Goal: Task Accomplishment & Management: Manage account settings

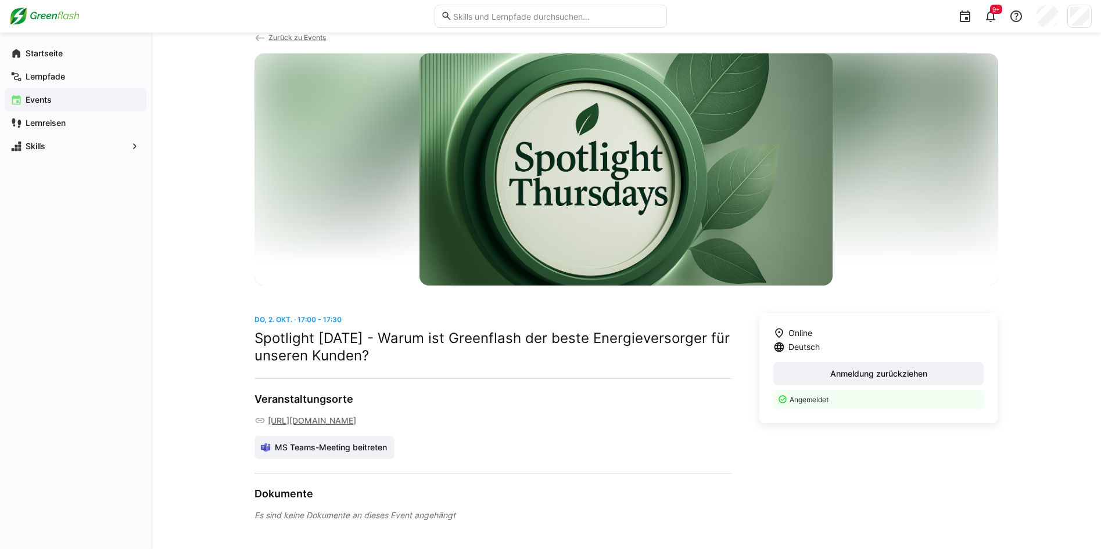
scroll to position [64, 0]
click at [917, 368] on span "Anmeldung zurückziehen" at bounding box center [878, 374] width 100 height 12
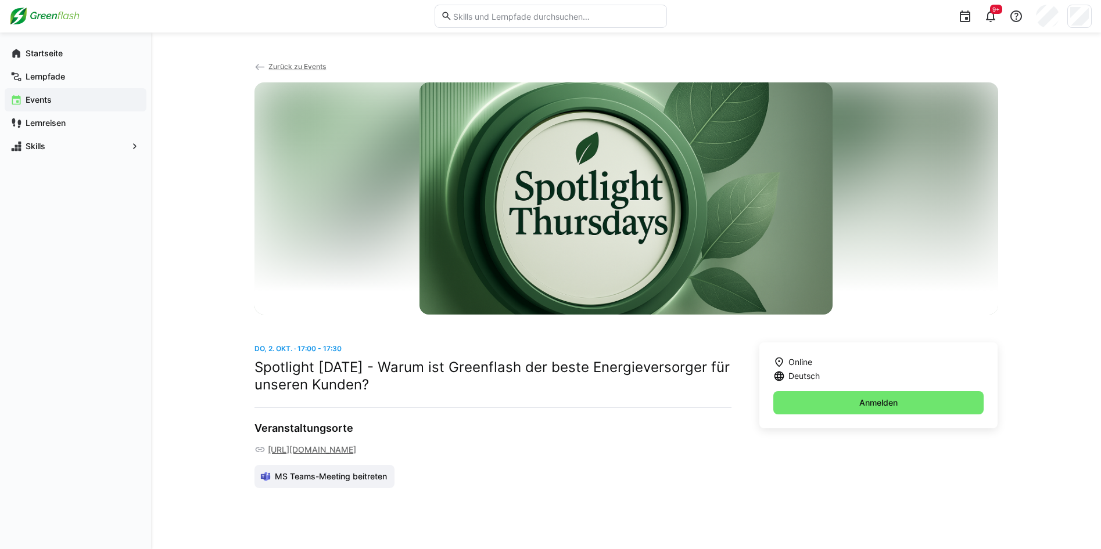
click at [0, 0] on app-navigation-label "Events" at bounding box center [0, 0] width 0 height 0
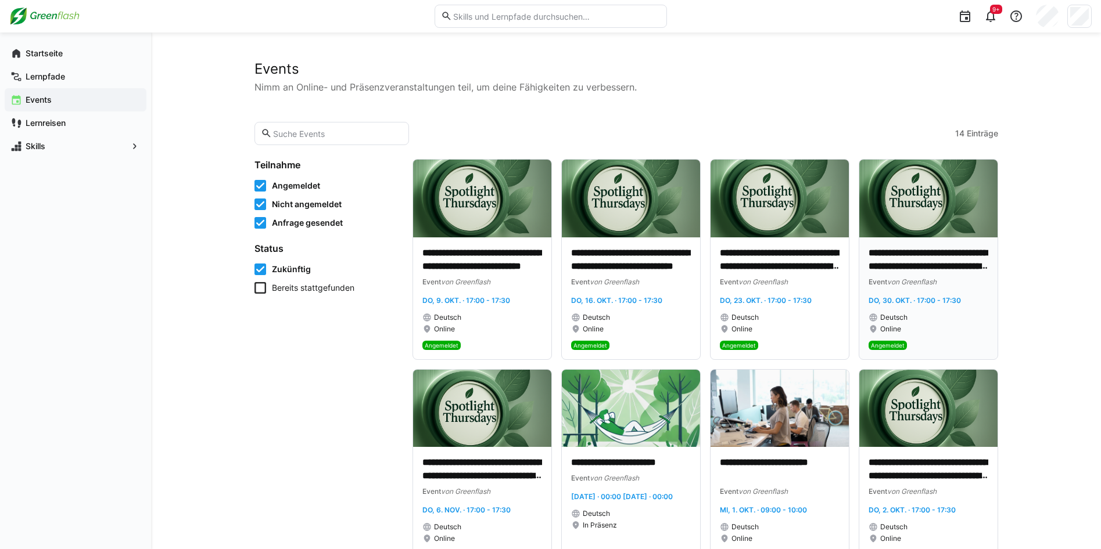
click at [968, 314] on div "Deutsch" at bounding box center [928, 317] width 120 height 9
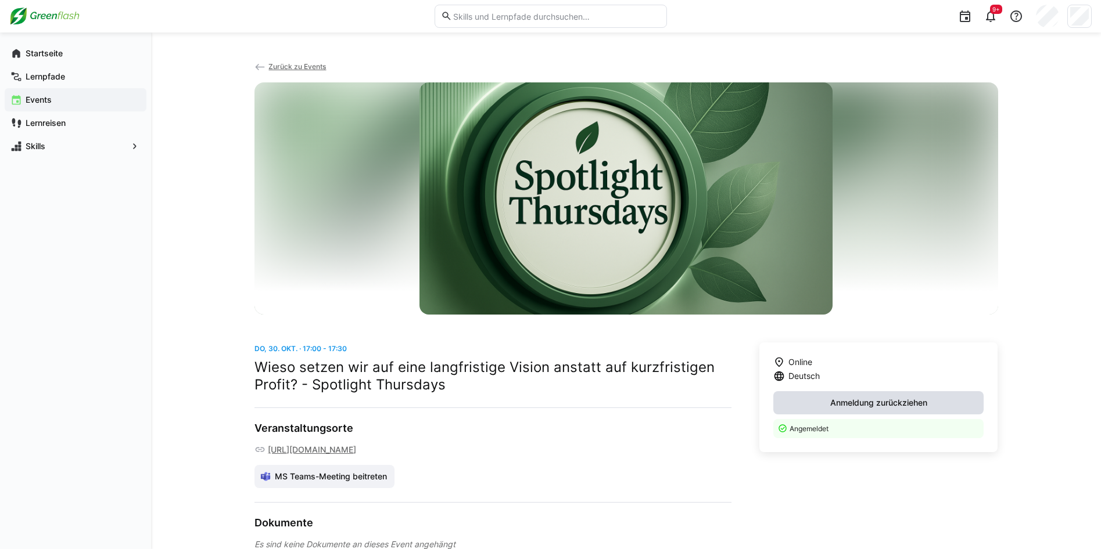
click at [889, 400] on span "Anmeldung zurückziehen" at bounding box center [878, 403] width 100 height 12
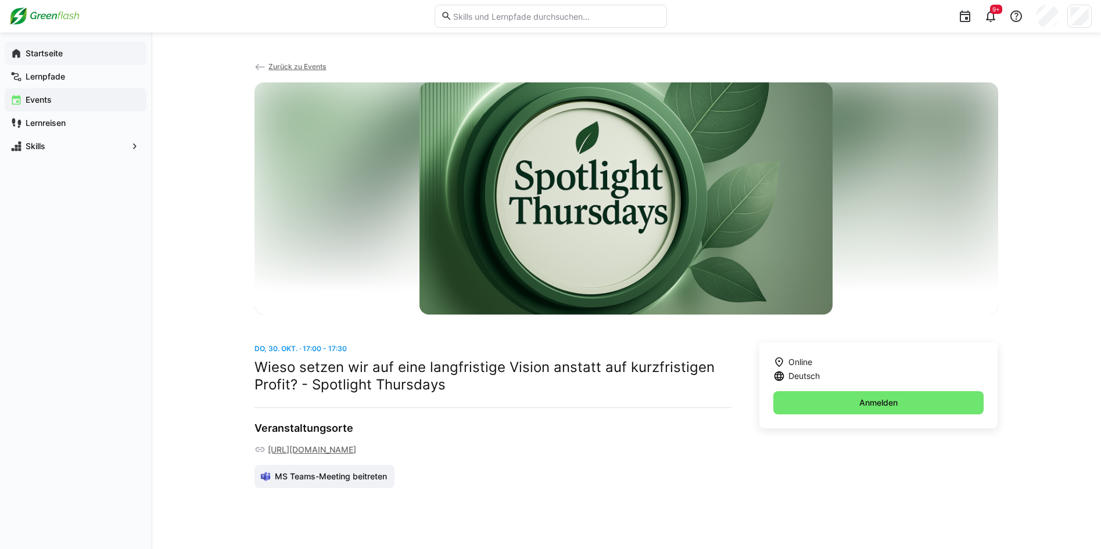
click at [0, 0] on app-navigation-label "Startseite" at bounding box center [0, 0] width 0 height 0
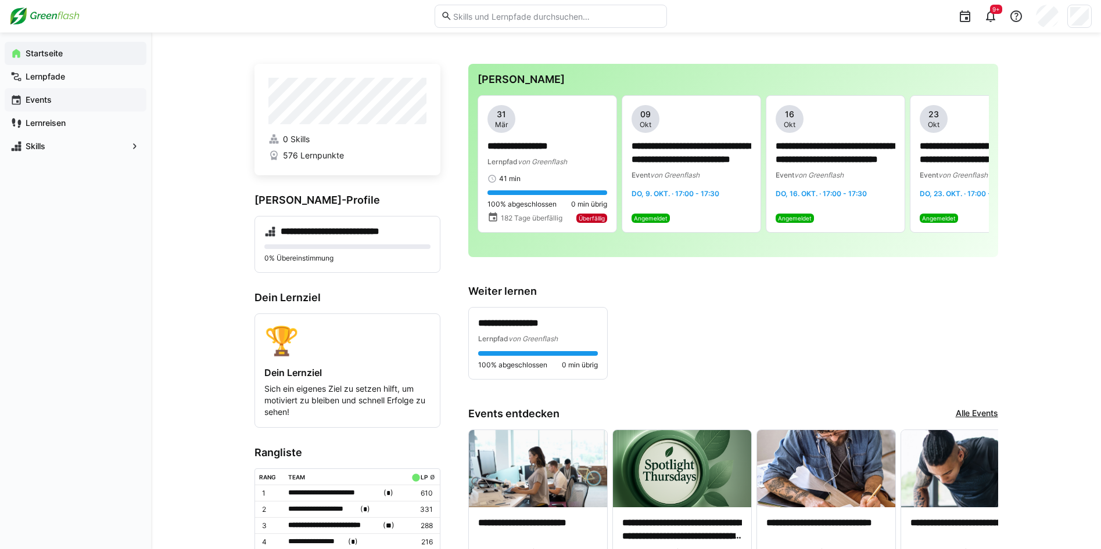
click at [76, 95] on span "Events" at bounding box center [82, 100] width 117 height 12
